Goal: Check status: Check status

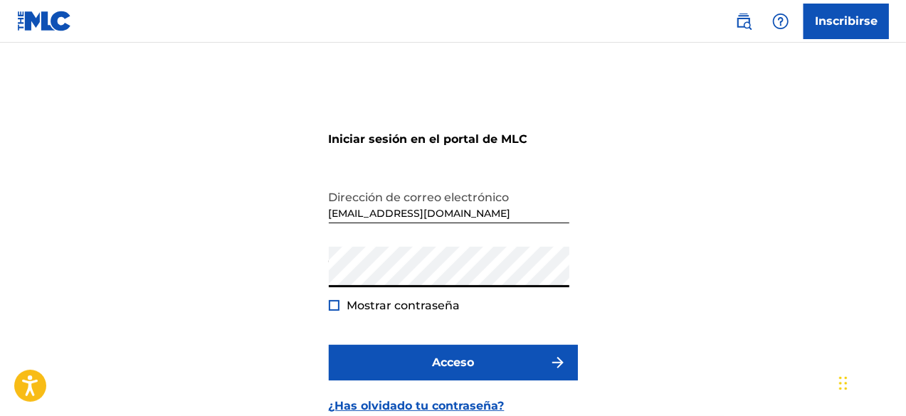
click at [333, 305] on div at bounding box center [334, 305] width 11 height 11
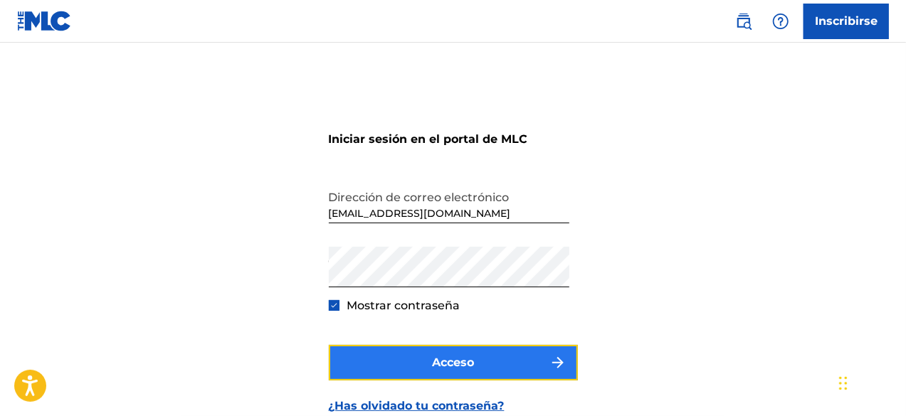
click at [457, 368] on font "Acceso" at bounding box center [453, 363] width 42 height 14
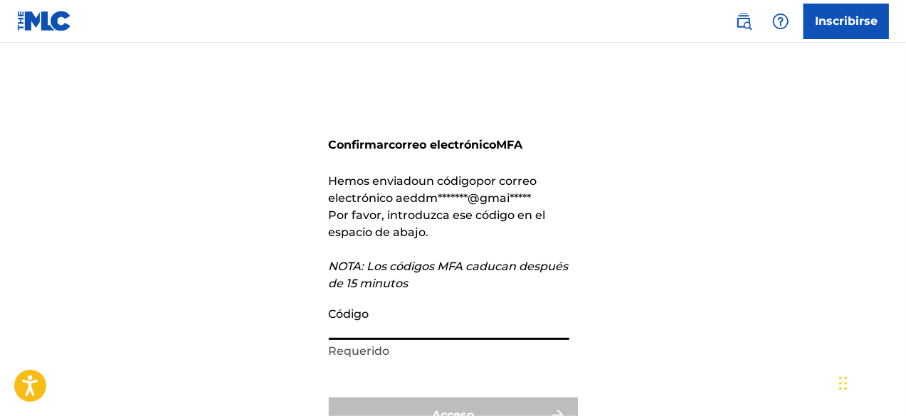
paste input "786110"
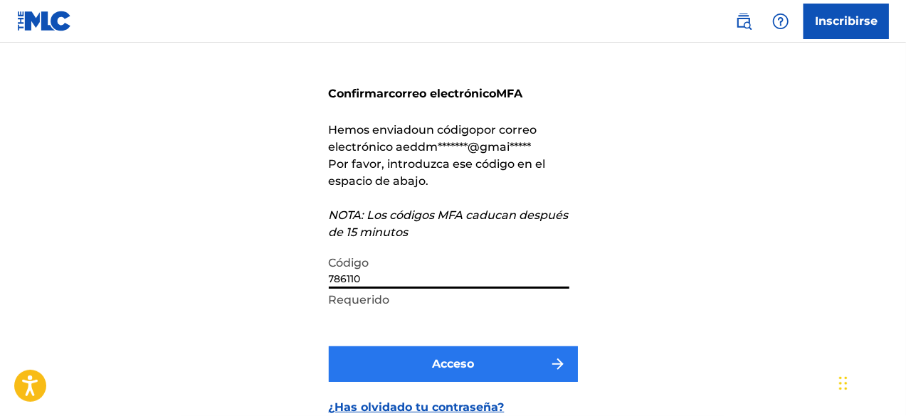
scroll to position [142, 0]
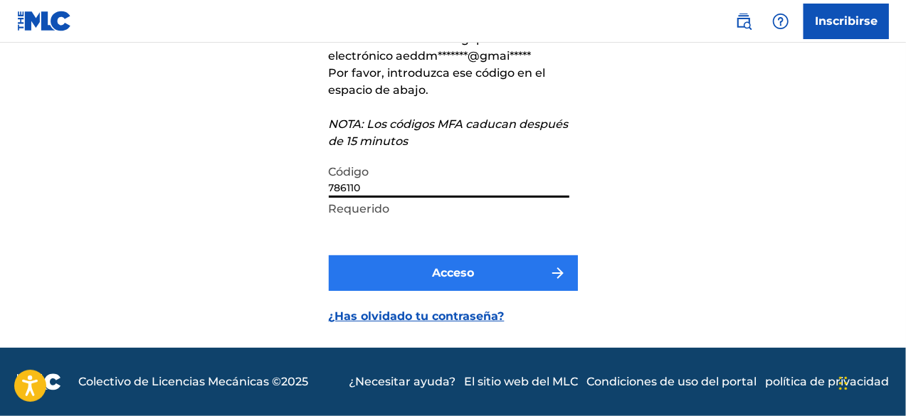
type input "786110"
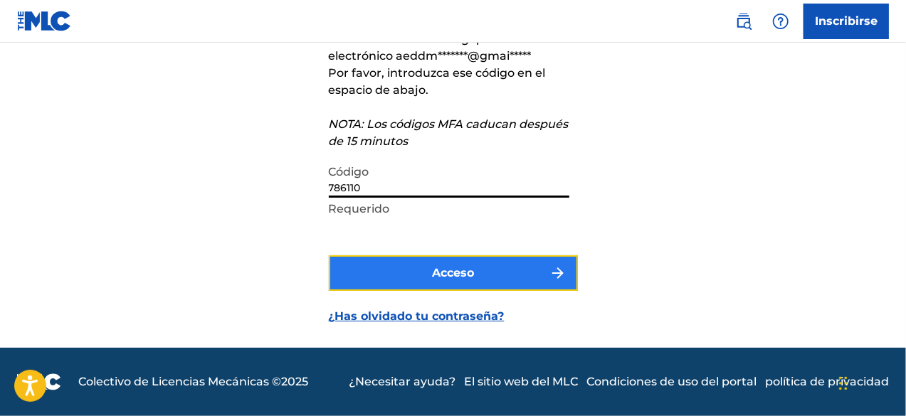
click at [516, 275] on button "Acceso" at bounding box center [453, 273] width 249 height 36
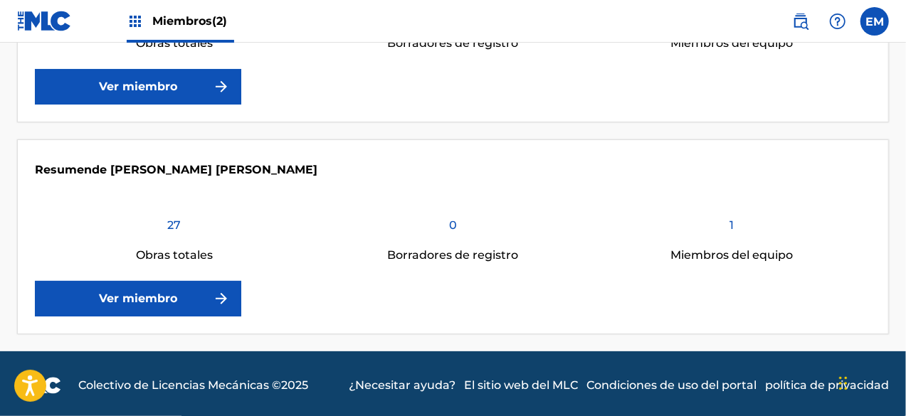
scroll to position [446, 0]
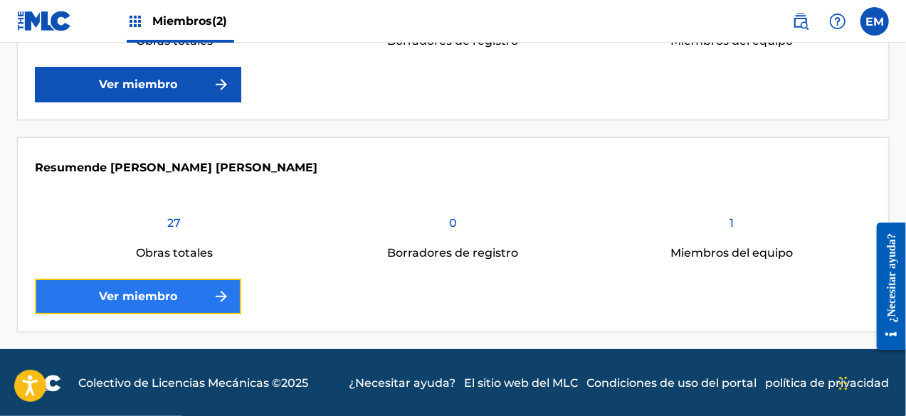
click at [176, 291] on link "Ver miembro" at bounding box center [138, 297] width 206 height 36
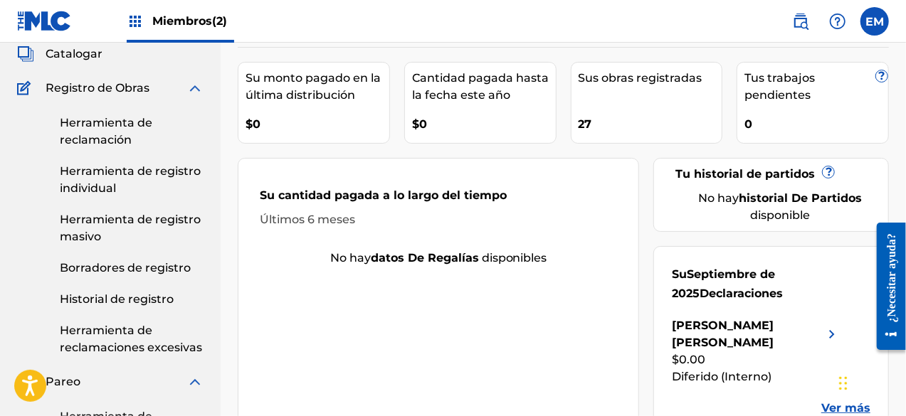
scroll to position [142, 0]
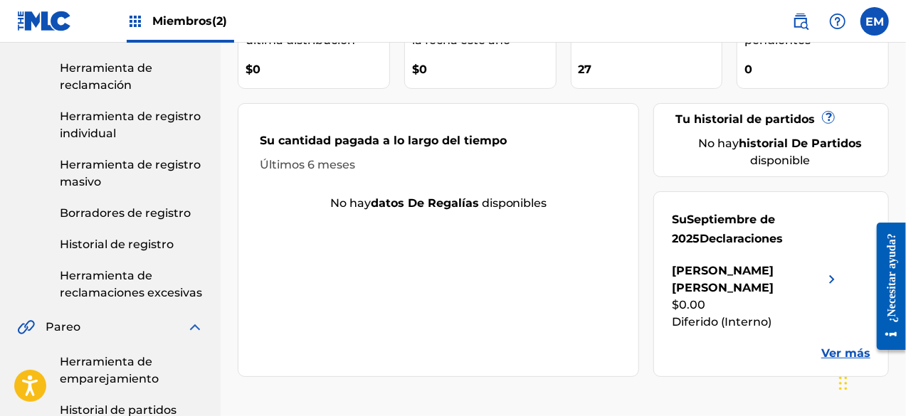
click at [831, 347] on font "Ver más" at bounding box center [845, 354] width 49 height 14
